Goal: Check status: Check status

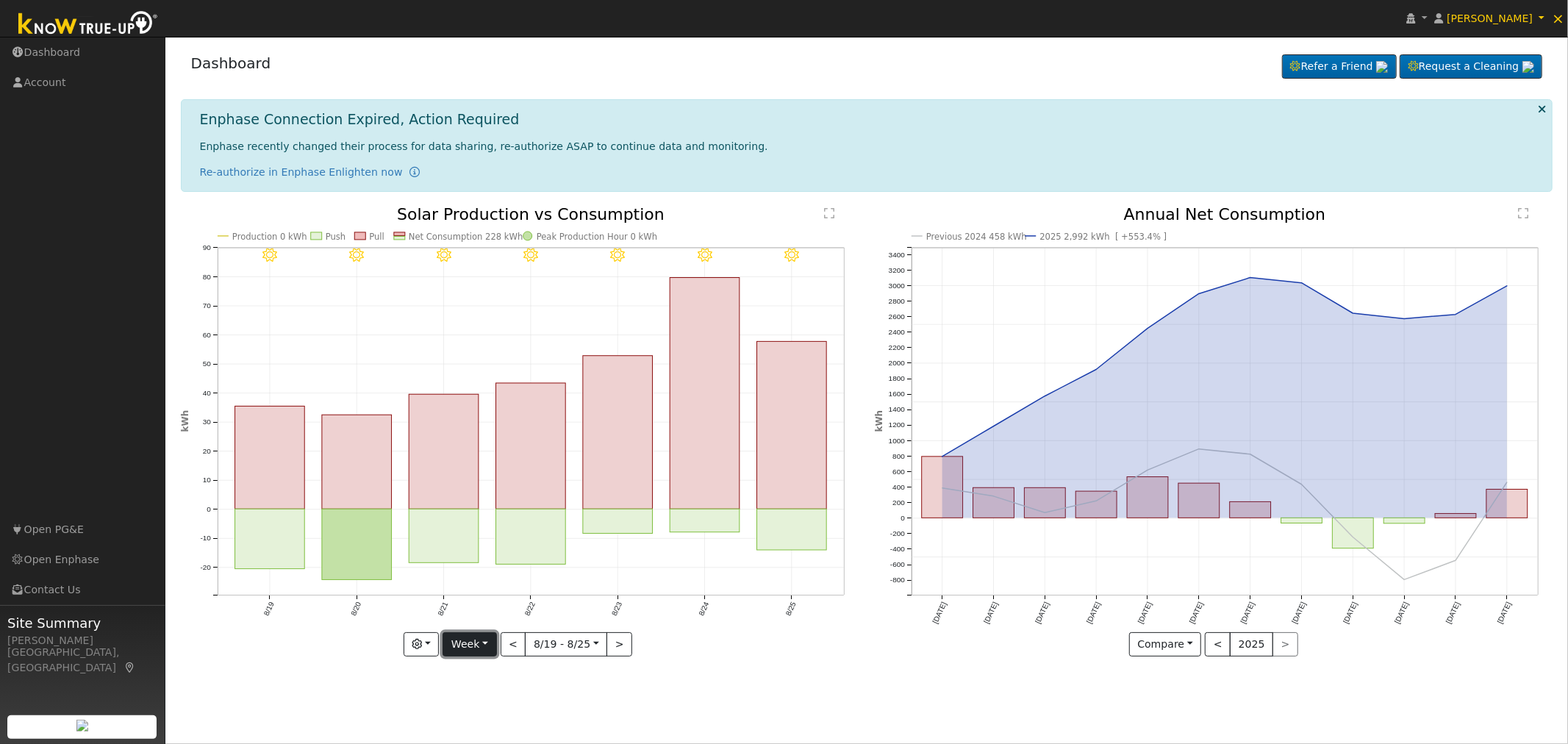
click at [495, 646] on button "Week" at bounding box center [470, 645] width 53 height 25
click at [496, 610] on link "Custom" at bounding box center [495, 613] width 102 height 20
click at [650, 646] on button "day" at bounding box center [647, 645] width 46 height 25
click at [659, 714] on link "Month" at bounding box center [676, 716] width 102 height 20
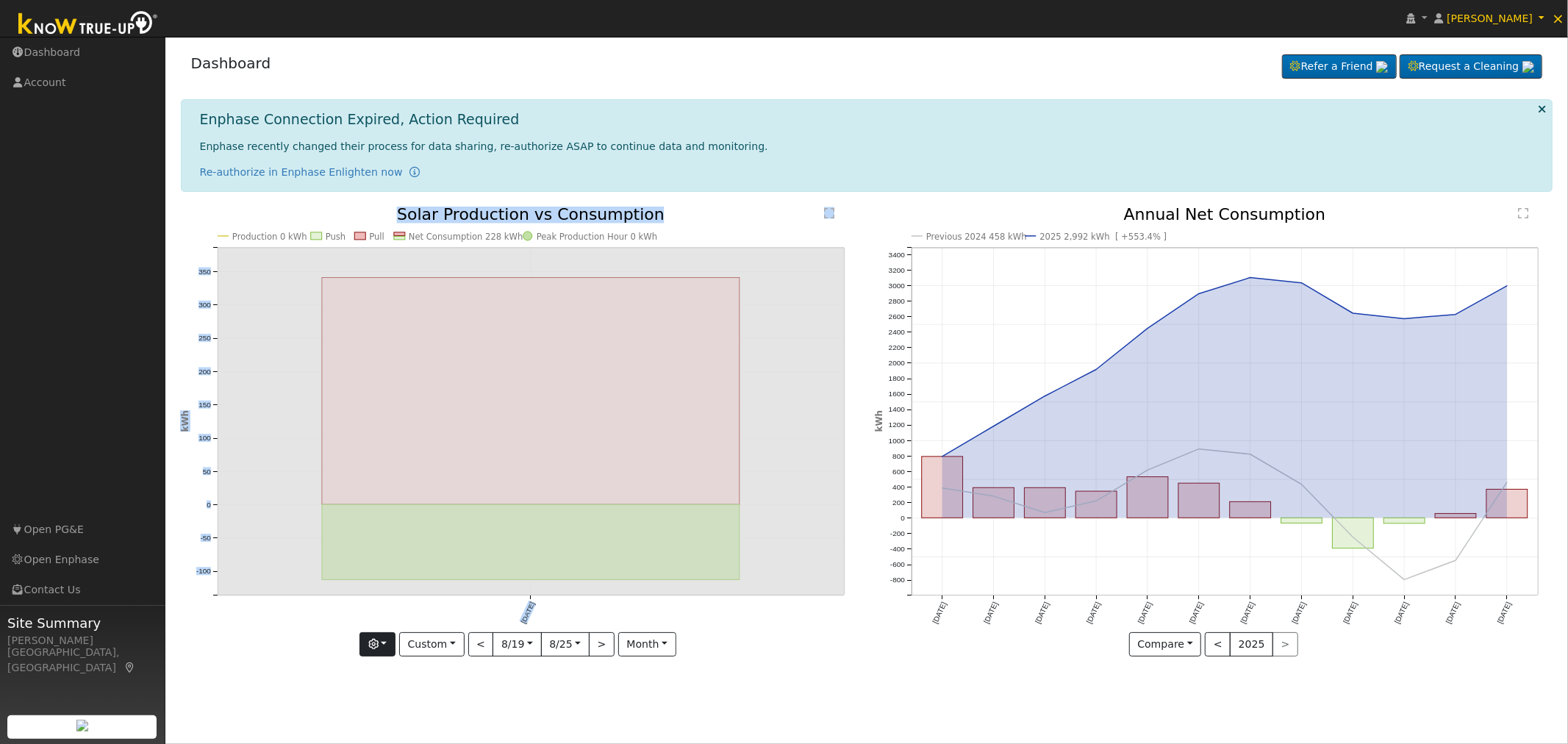
click at [400, 643] on div "Production 0 kWh Push Pull Net Consumption 228 kWh Peak Production Hour 0 kWh A…" at bounding box center [520, 432] width 679 height 450
click at [396, 643] on button "button" at bounding box center [378, 645] width 36 height 25
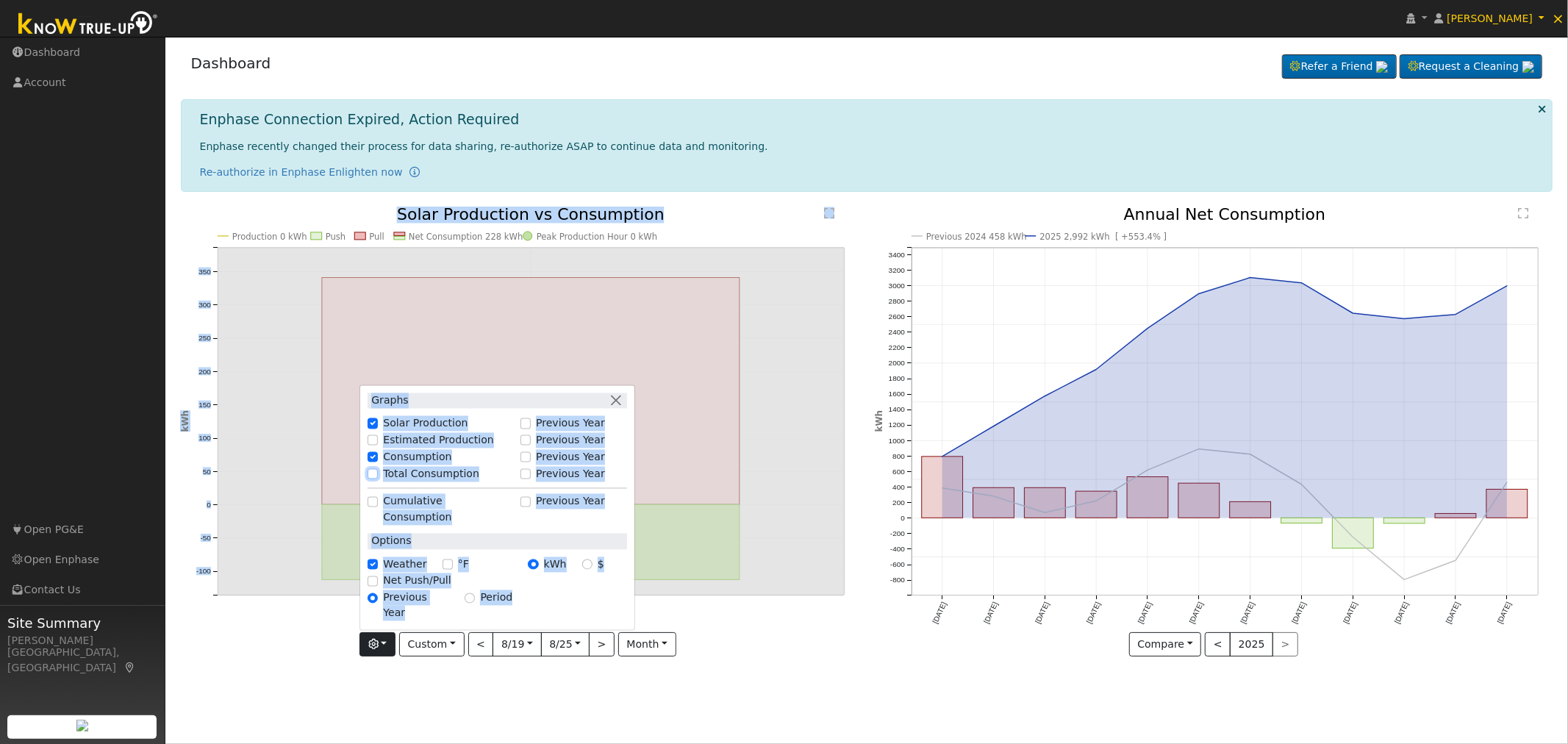
click at [376, 479] on input "Total Consumption" at bounding box center [372, 473] width 10 height 10
checkbox input "true"
click at [531, 649] on input "[DATE]" at bounding box center [517, 645] width 47 height 24
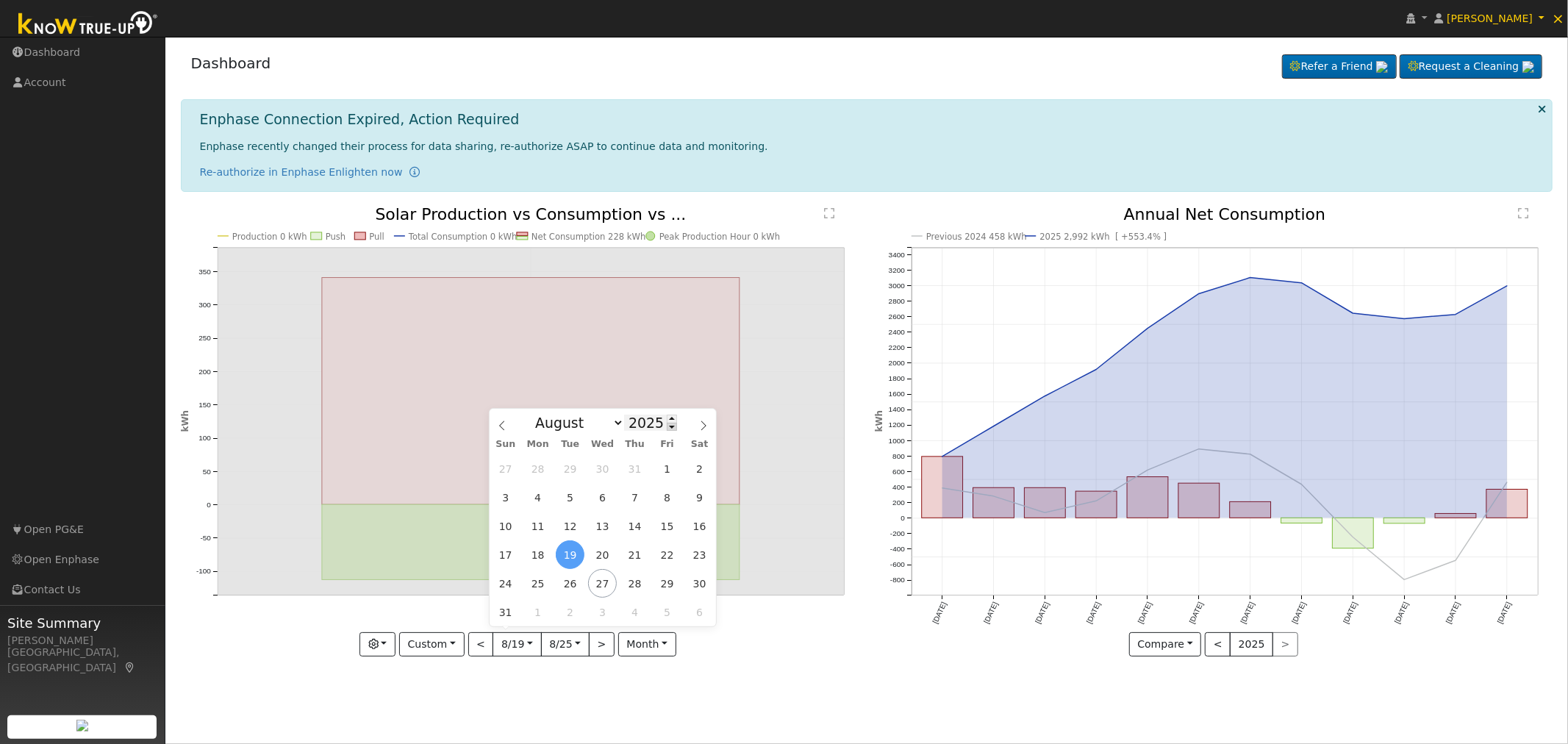
click at [667, 429] on span at bounding box center [672, 426] width 10 height 8
type input "2024"
click at [540, 583] on span "26" at bounding box center [537, 583] width 28 height 28
type input "[DATE]"
